Goal: Transaction & Acquisition: Purchase product/service

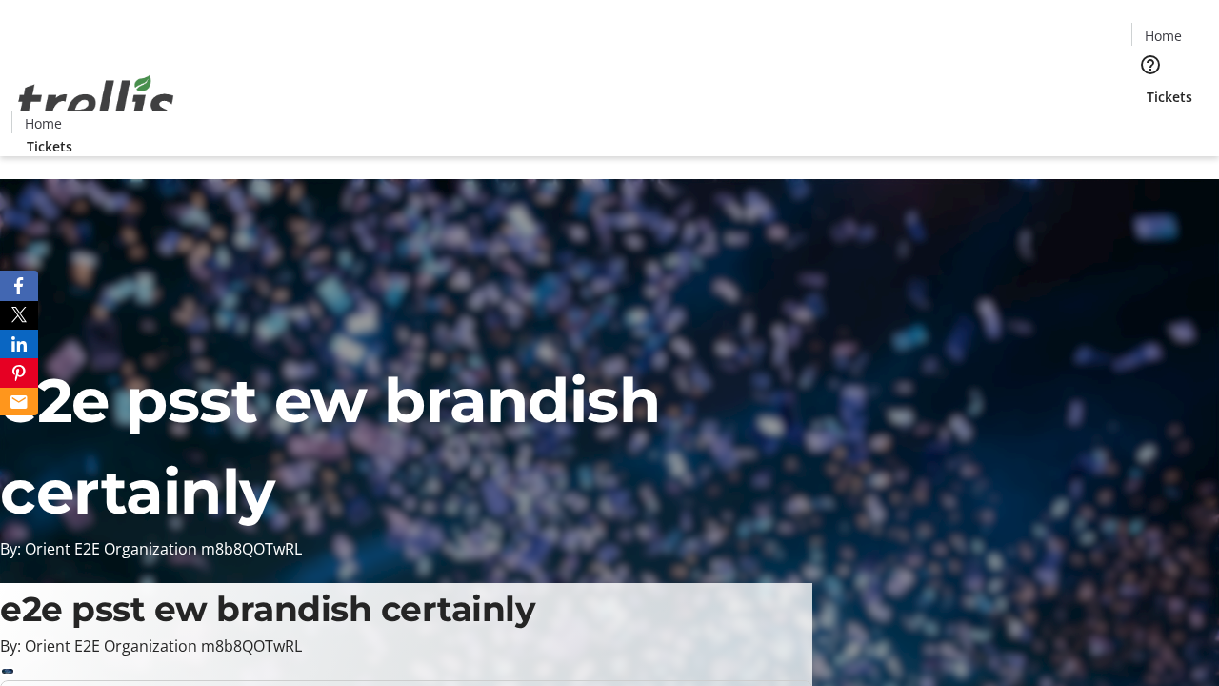
click at [1147, 87] on span "Tickets" at bounding box center [1170, 97] width 46 height 20
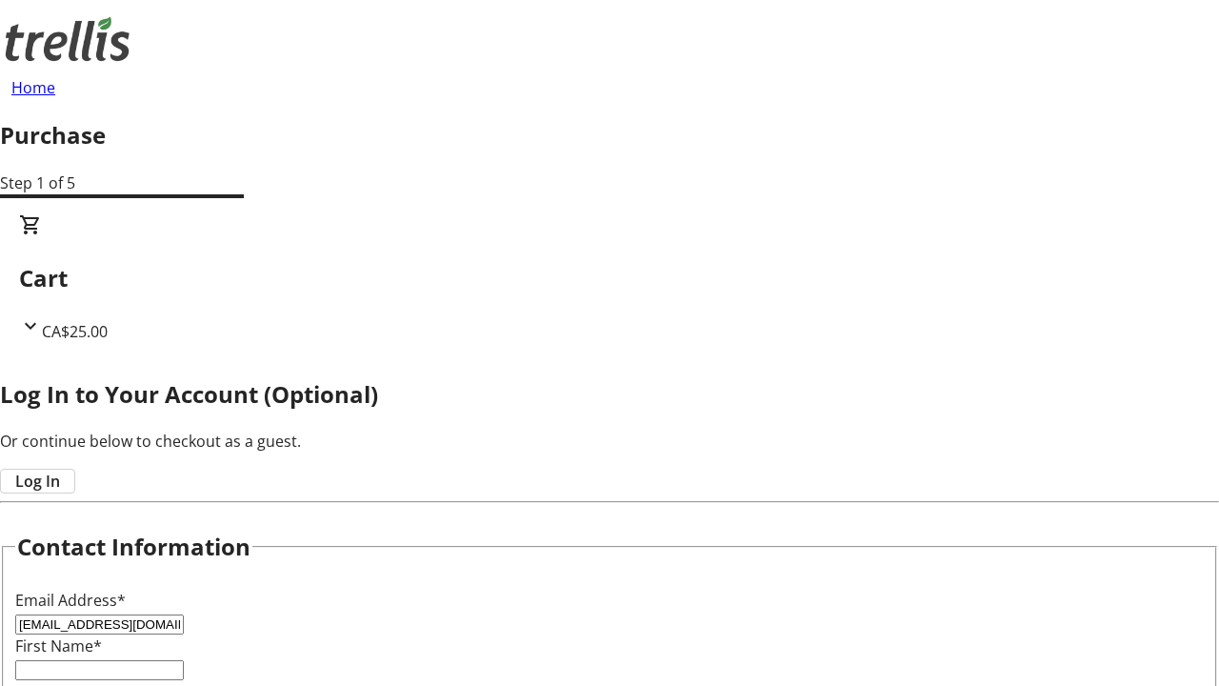
type input "[EMAIL_ADDRESS][DOMAIN_NAME]"
type input "Peyton"
type input "Hermiston"
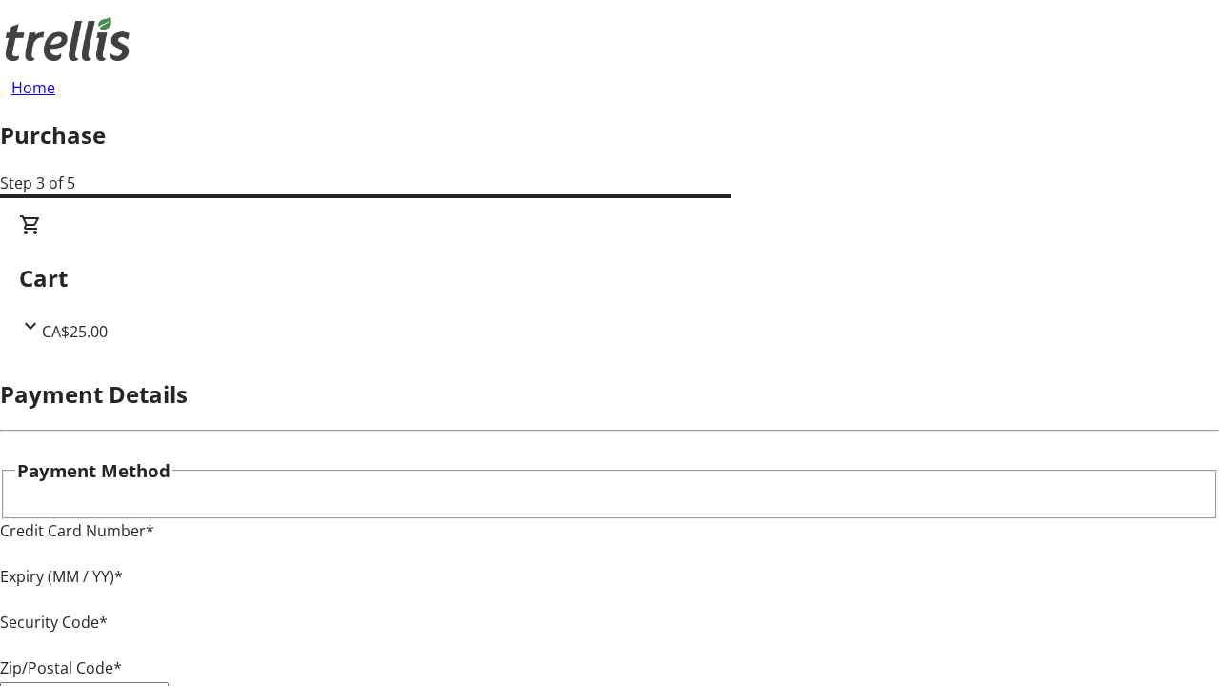
type input "V1Y 0C2"
